Goal: Task Accomplishment & Management: Manage account settings

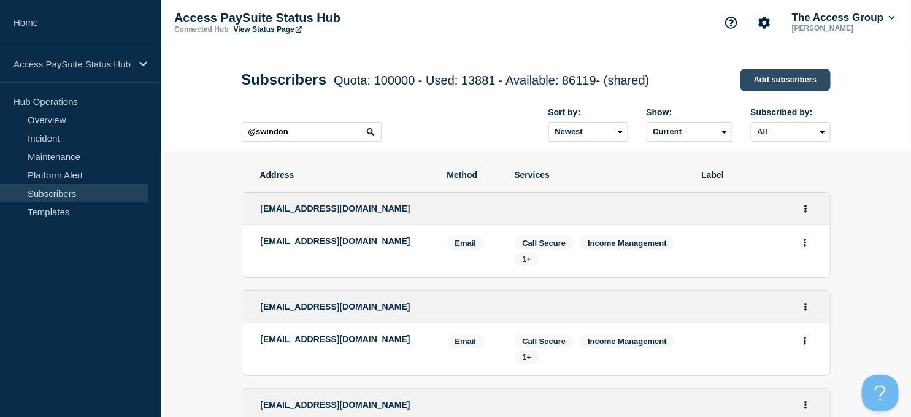
click at [776, 79] on link "Add subscribers" at bounding box center [785, 80] width 90 height 23
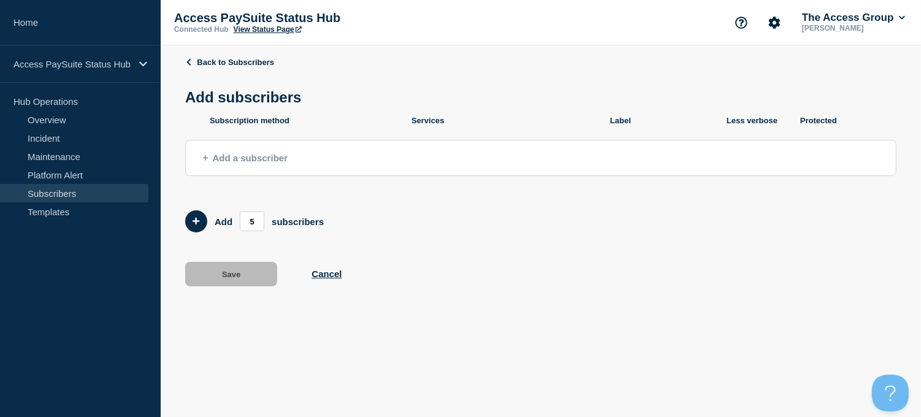
click at [327, 157] on button "Add a subscriber" at bounding box center [540, 158] width 711 height 36
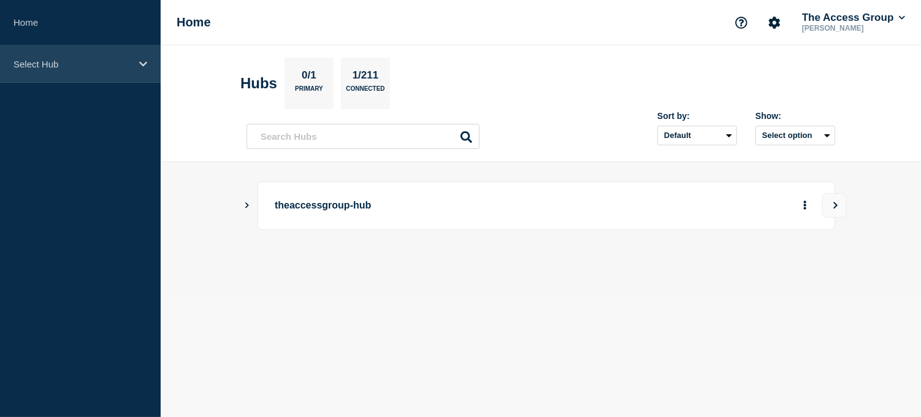
click at [143, 60] on icon at bounding box center [143, 63] width 8 height 9
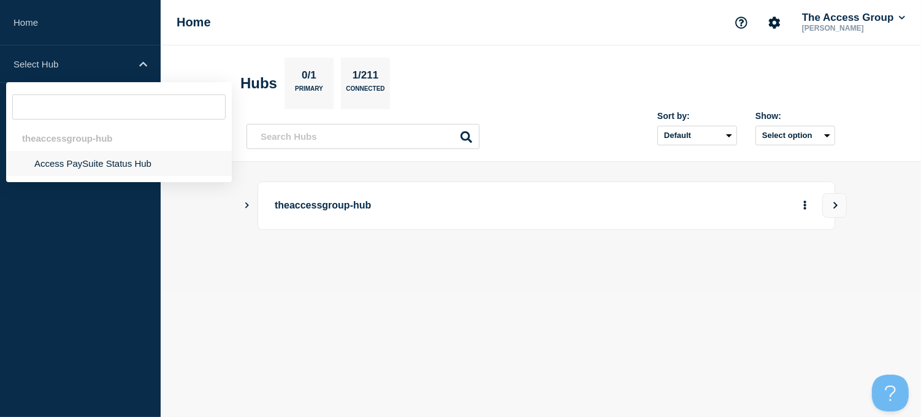
click at [70, 162] on li "Access PaySuite Status Hub" at bounding box center [119, 163] width 226 height 25
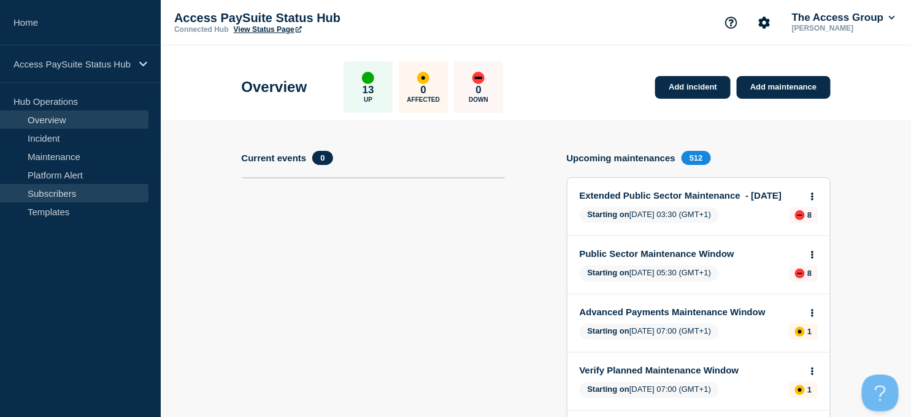
click at [63, 194] on link "Subscribers" at bounding box center [74, 193] width 148 height 18
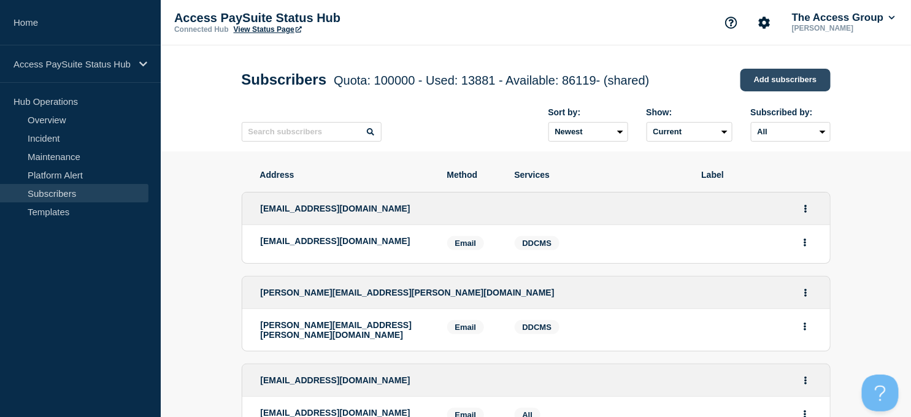
click at [760, 86] on link "Add subscribers" at bounding box center [785, 80] width 90 height 23
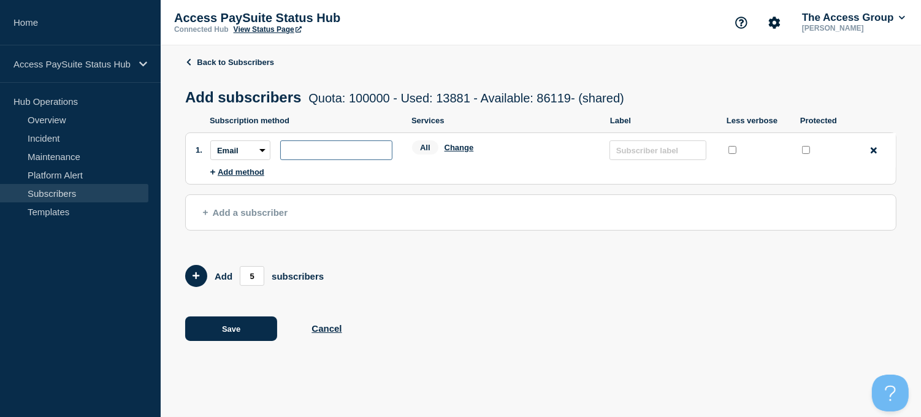
click at [364, 155] on input "subscription-address" at bounding box center [336, 150] width 112 height 20
type input "[EMAIL_ADDRESS][DOMAIN_NAME]"
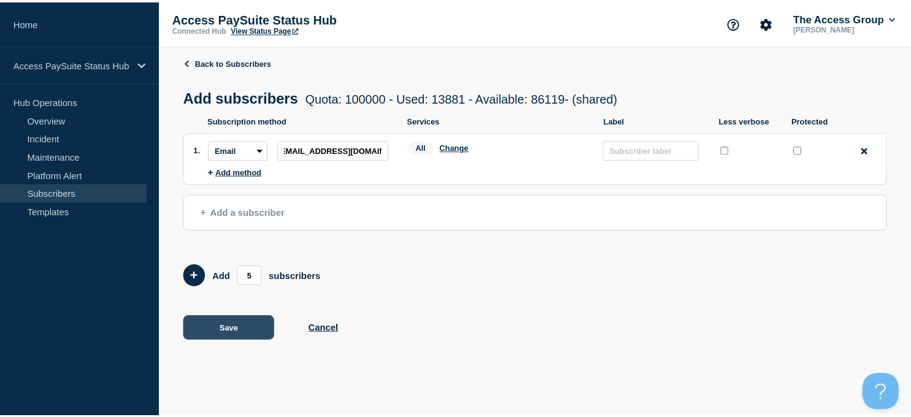
scroll to position [0, 0]
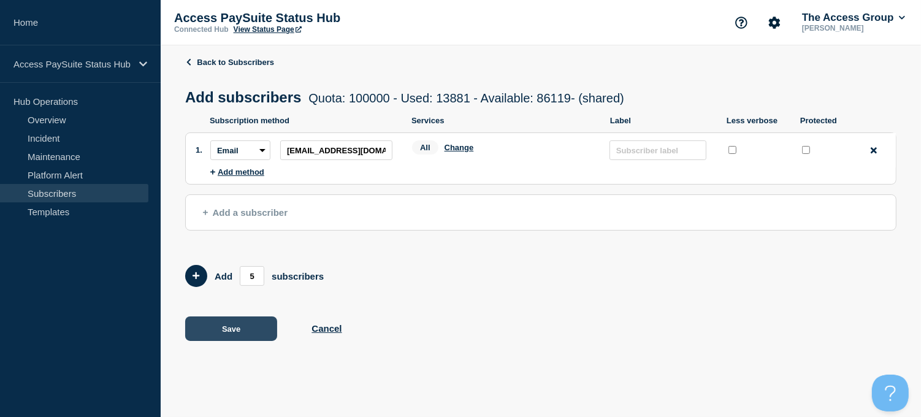
click at [238, 326] on button "Save" at bounding box center [231, 328] width 92 height 25
